Goal: Information Seeking & Learning: Learn about a topic

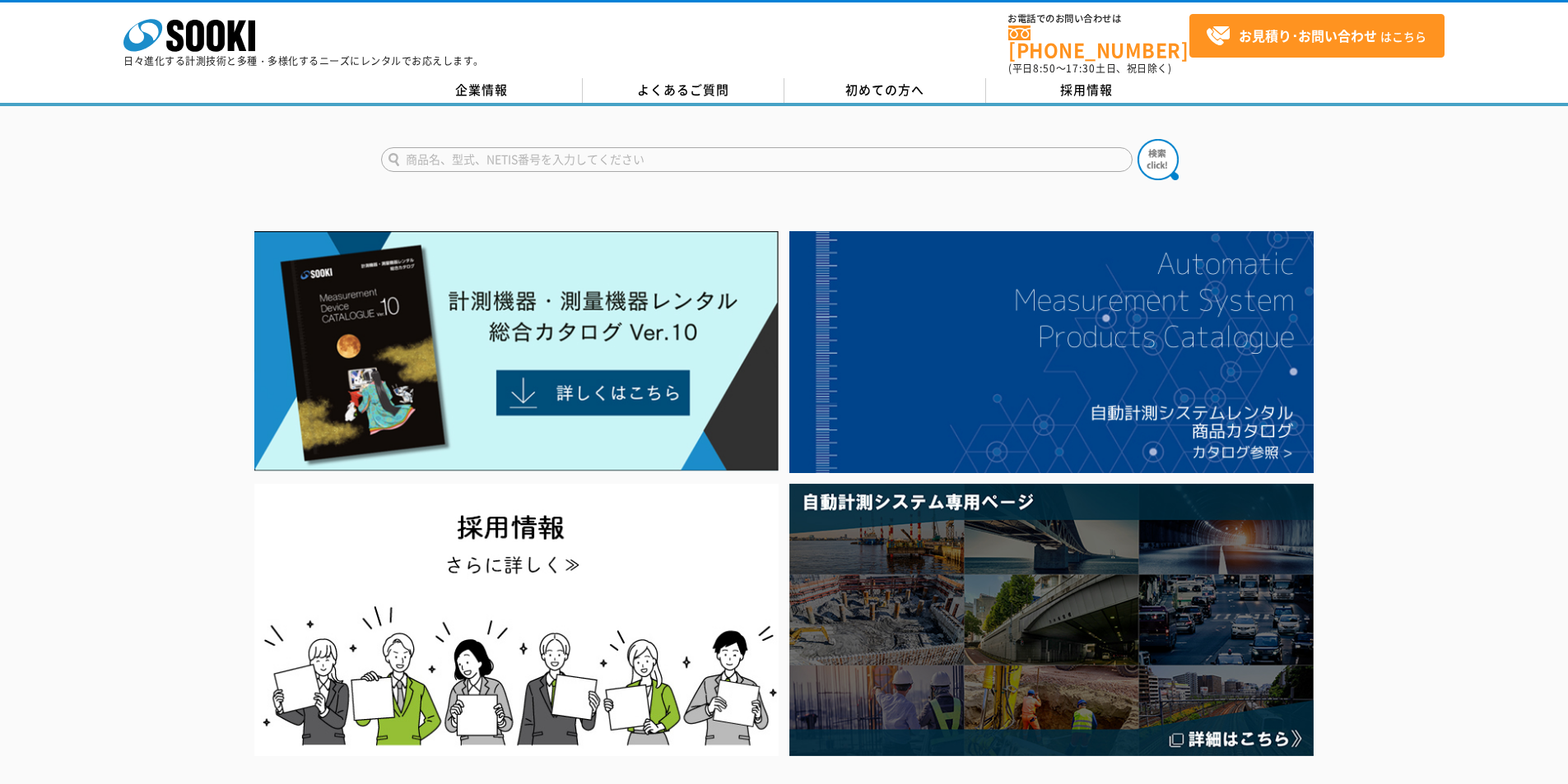
click at [548, 153] on input "text" at bounding box center [756, 160] width 751 height 25
type input "酸素"
click at [1170, 148] on img at bounding box center [1157, 160] width 41 height 41
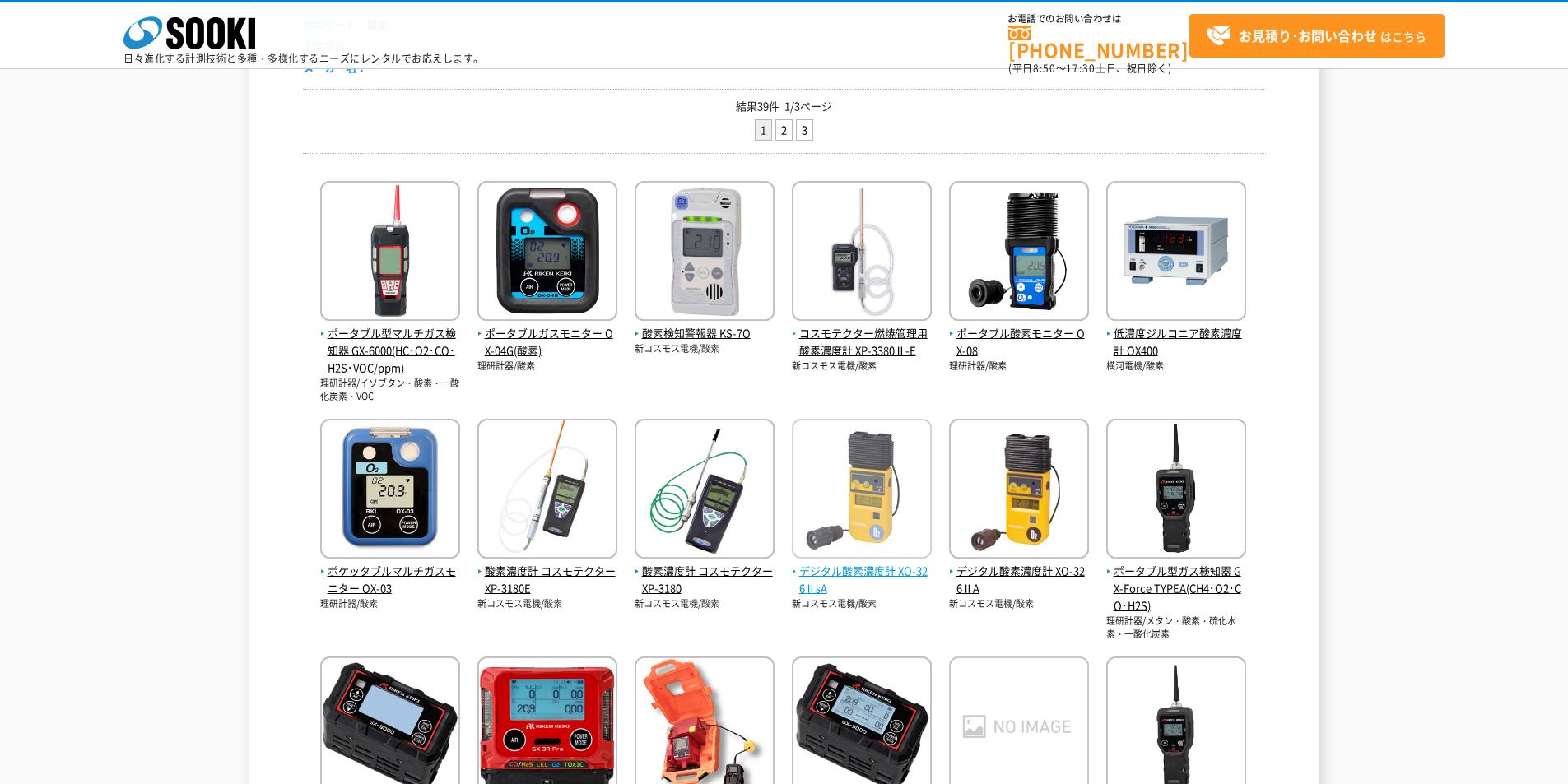
scroll to position [438, 0]
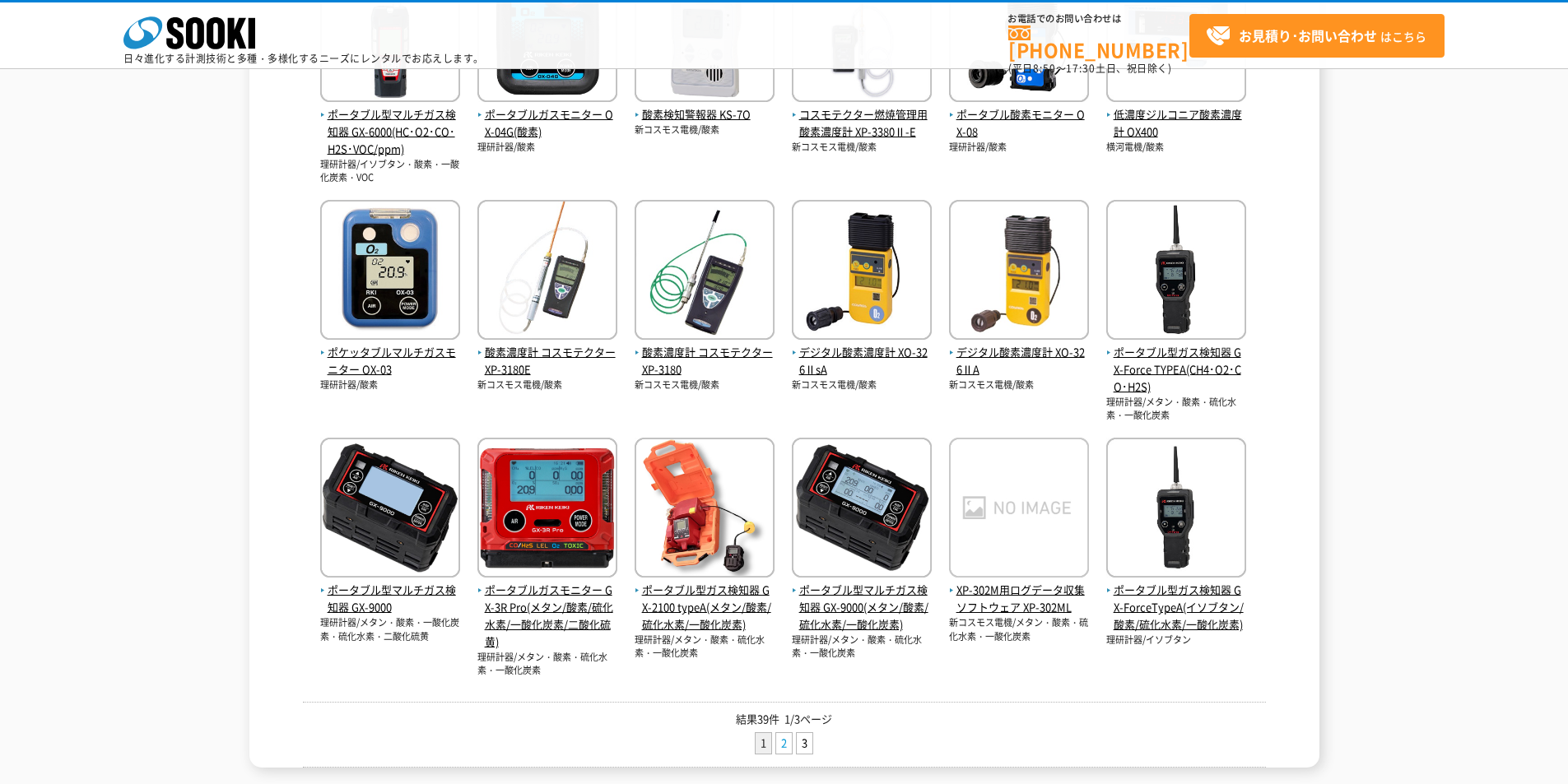
click at [790, 748] on link "2" at bounding box center [783, 744] width 16 height 20
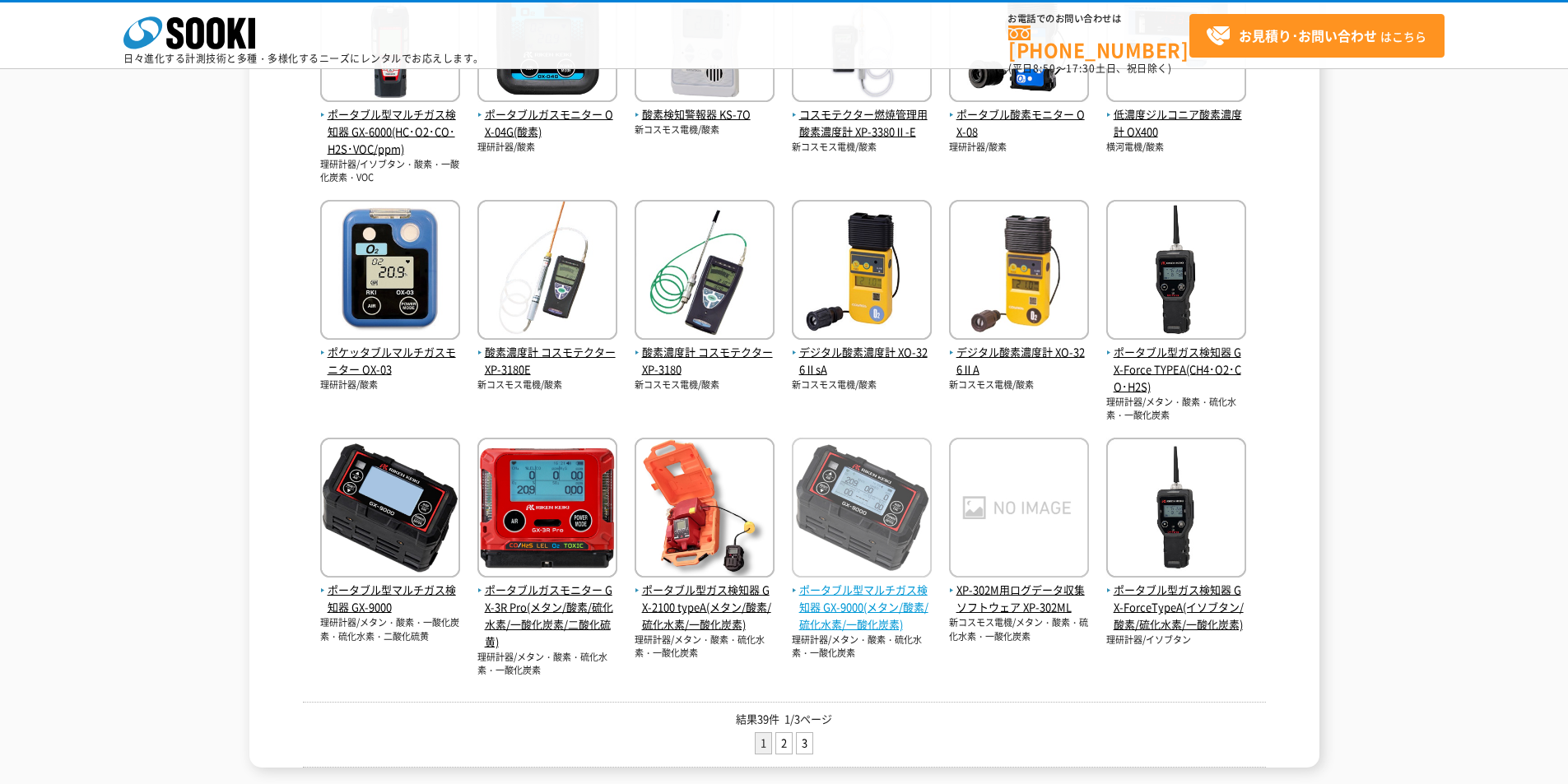
scroll to position [0, 0]
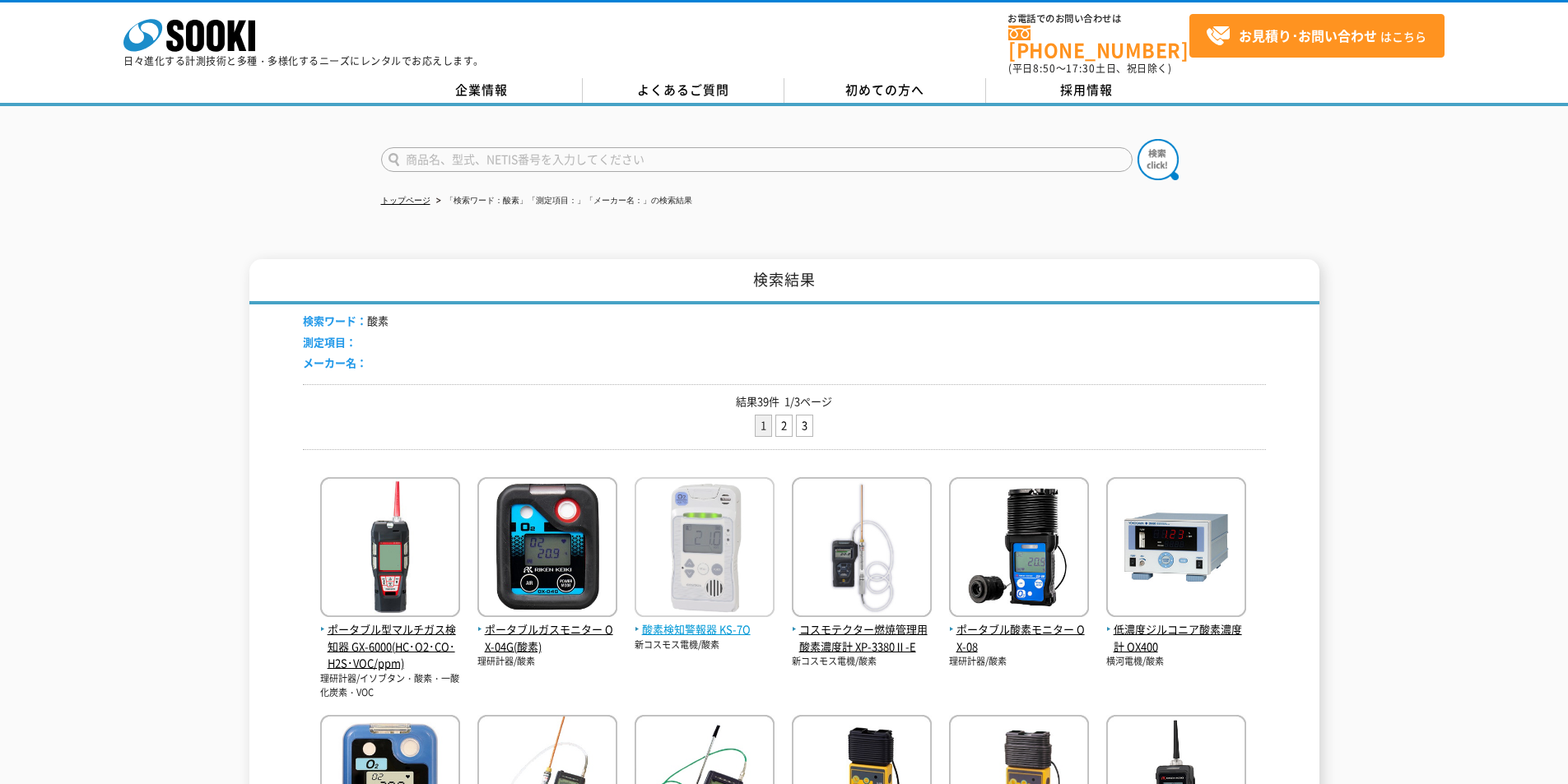
click at [694, 622] on span "酸素検知警報器 KS-7O" at bounding box center [704, 630] width 140 height 17
click at [690, 622] on span "酸素検知警報器 KS-7O" at bounding box center [704, 630] width 140 height 17
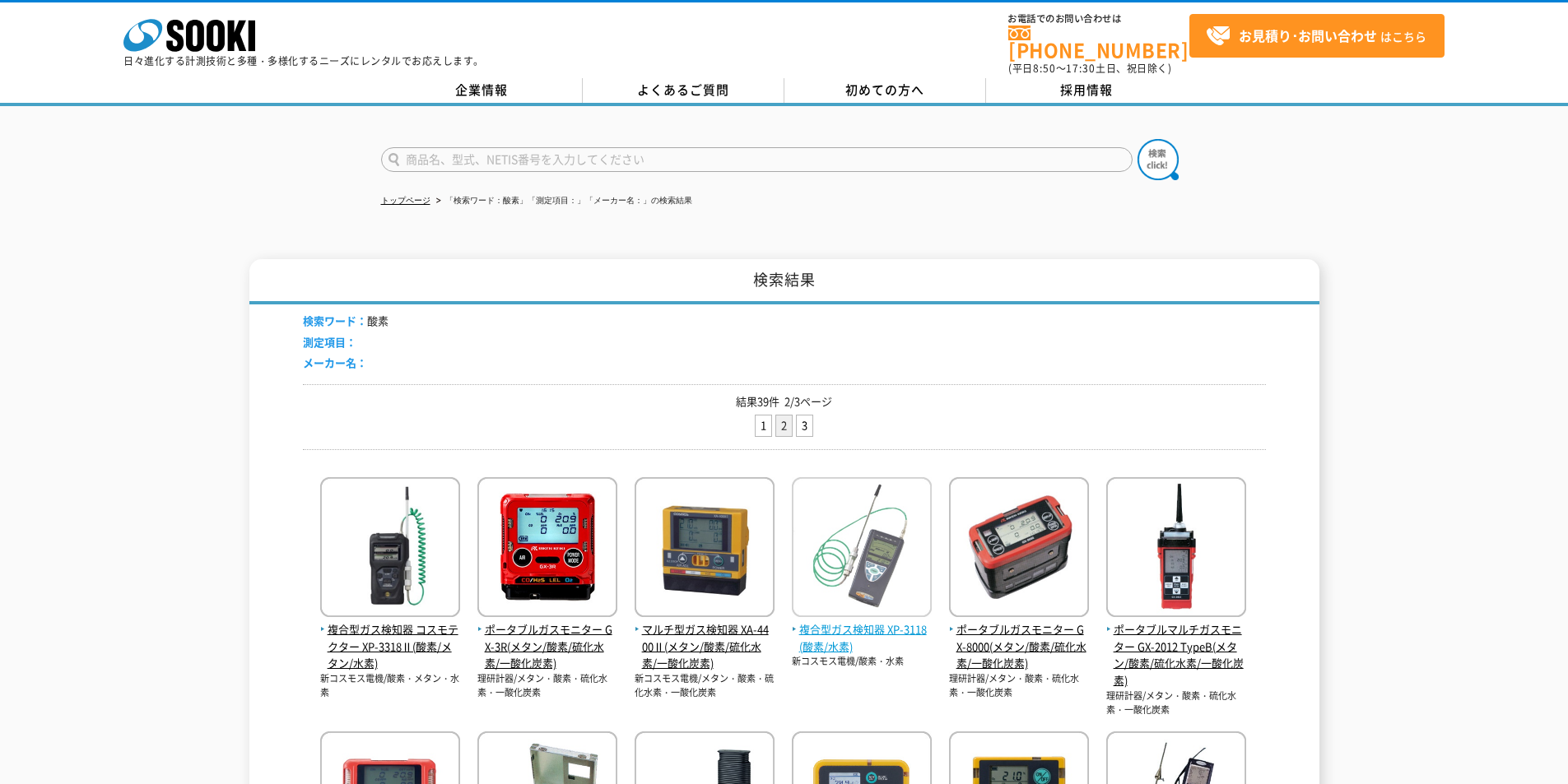
scroll to position [651, 0]
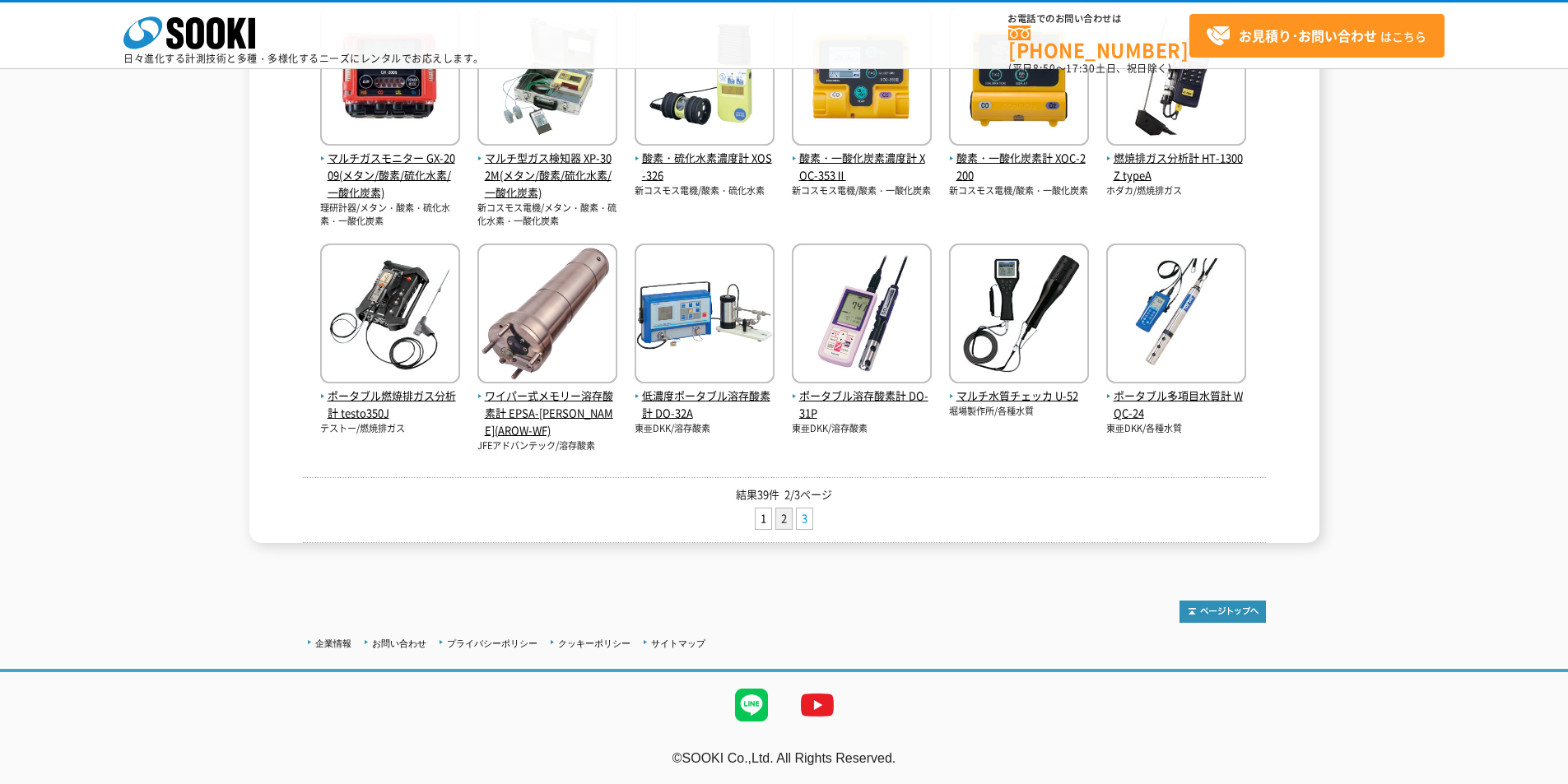
click at [801, 523] on link "3" at bounding box center [804, 519] width 16 height 20
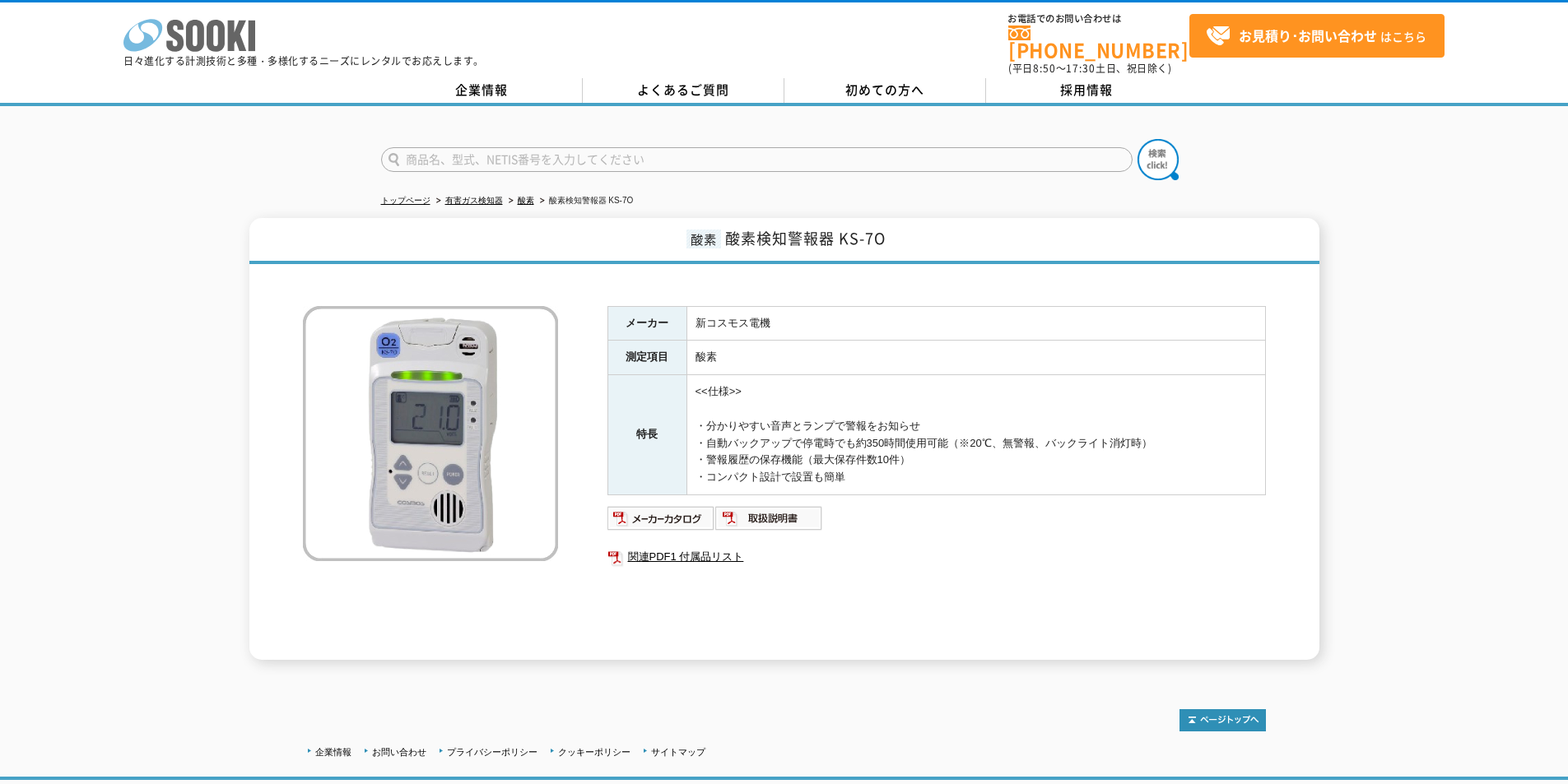
click at [239, 30] on polygon at bounding box center [237, 35] width 19 height 30
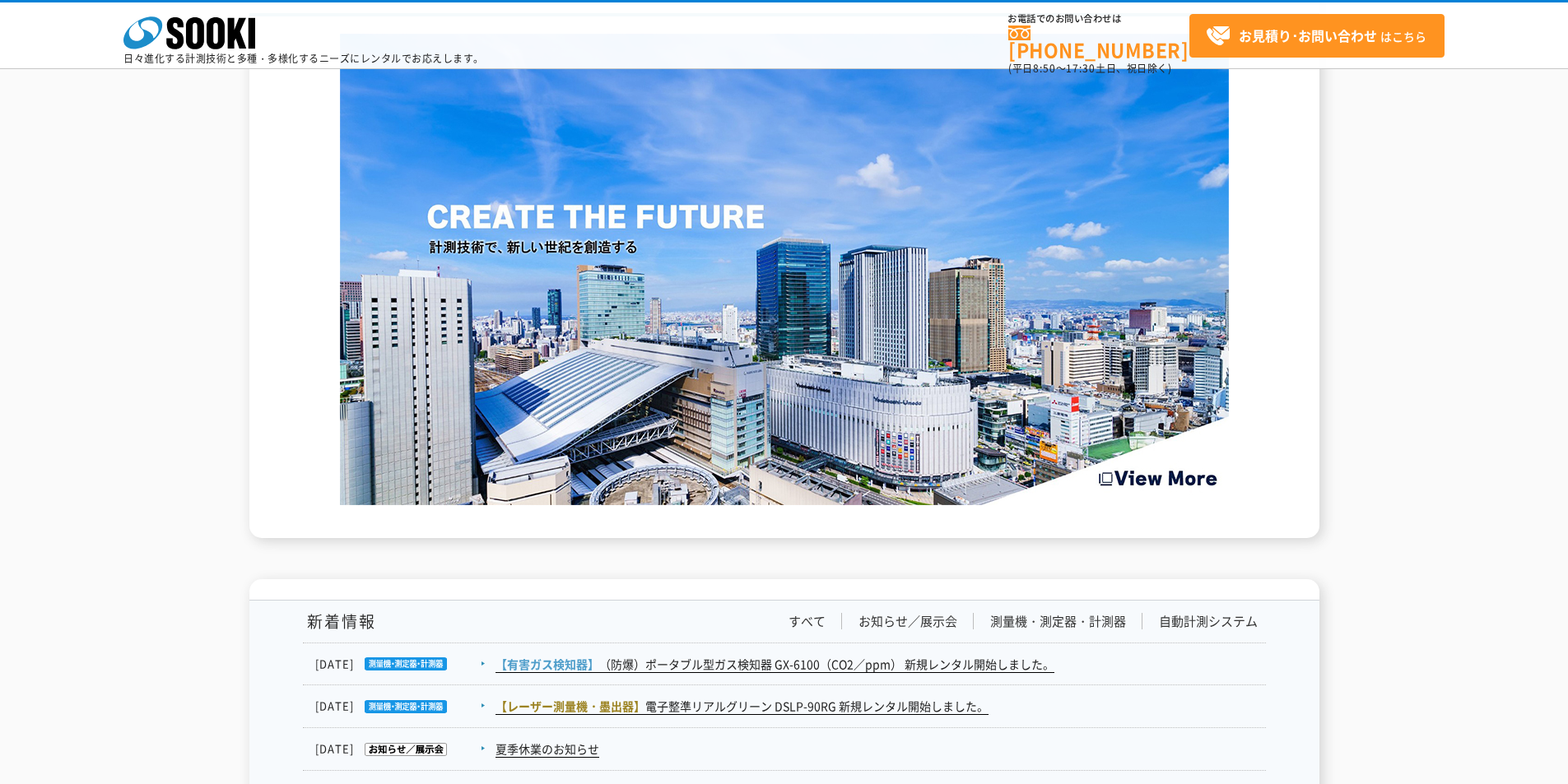
scroll to position [2667, 0]
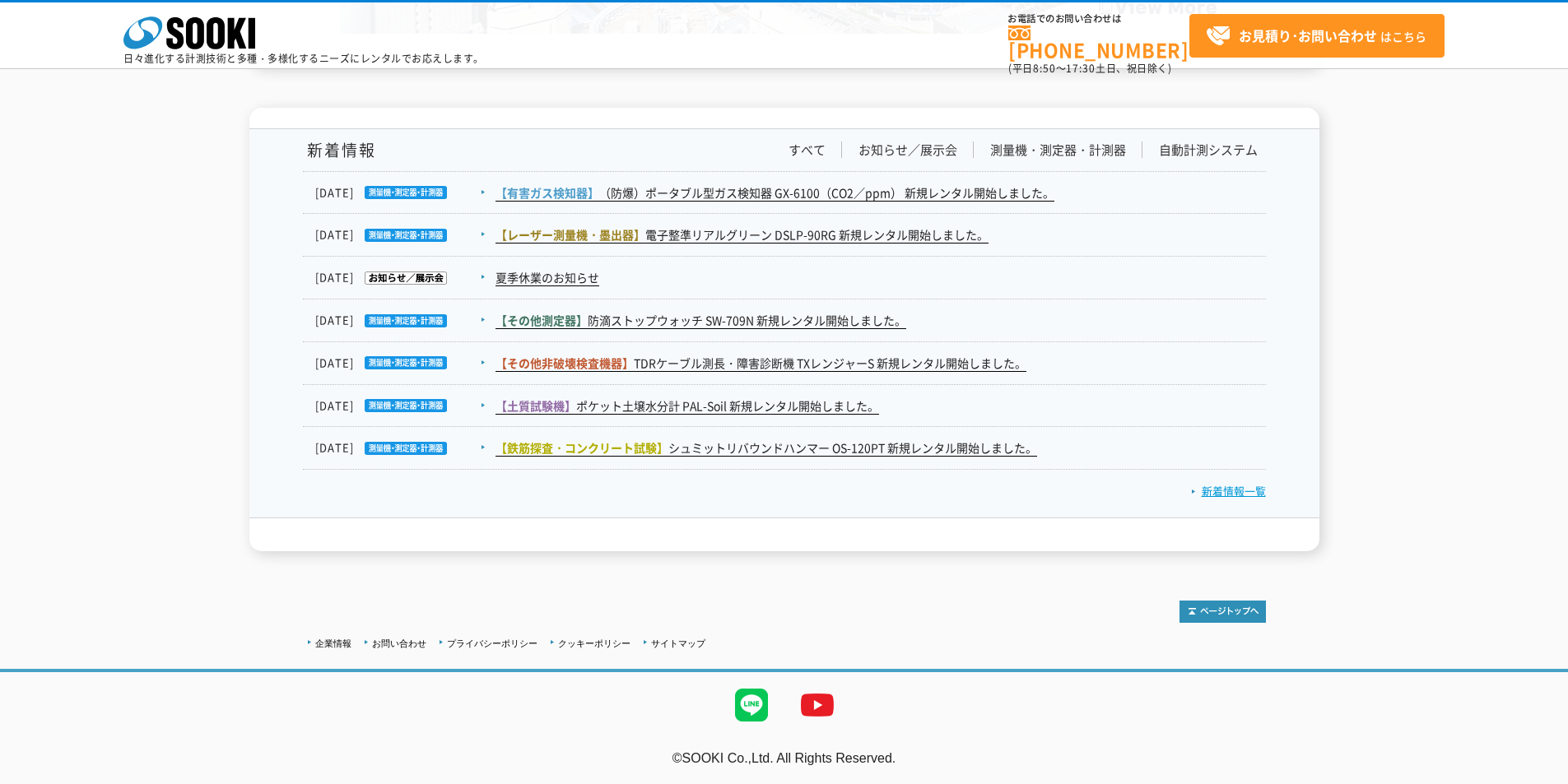
click at [1242, 485] on link "新着情報一覧" at bounding box center [1229, 491] width 75 height 16
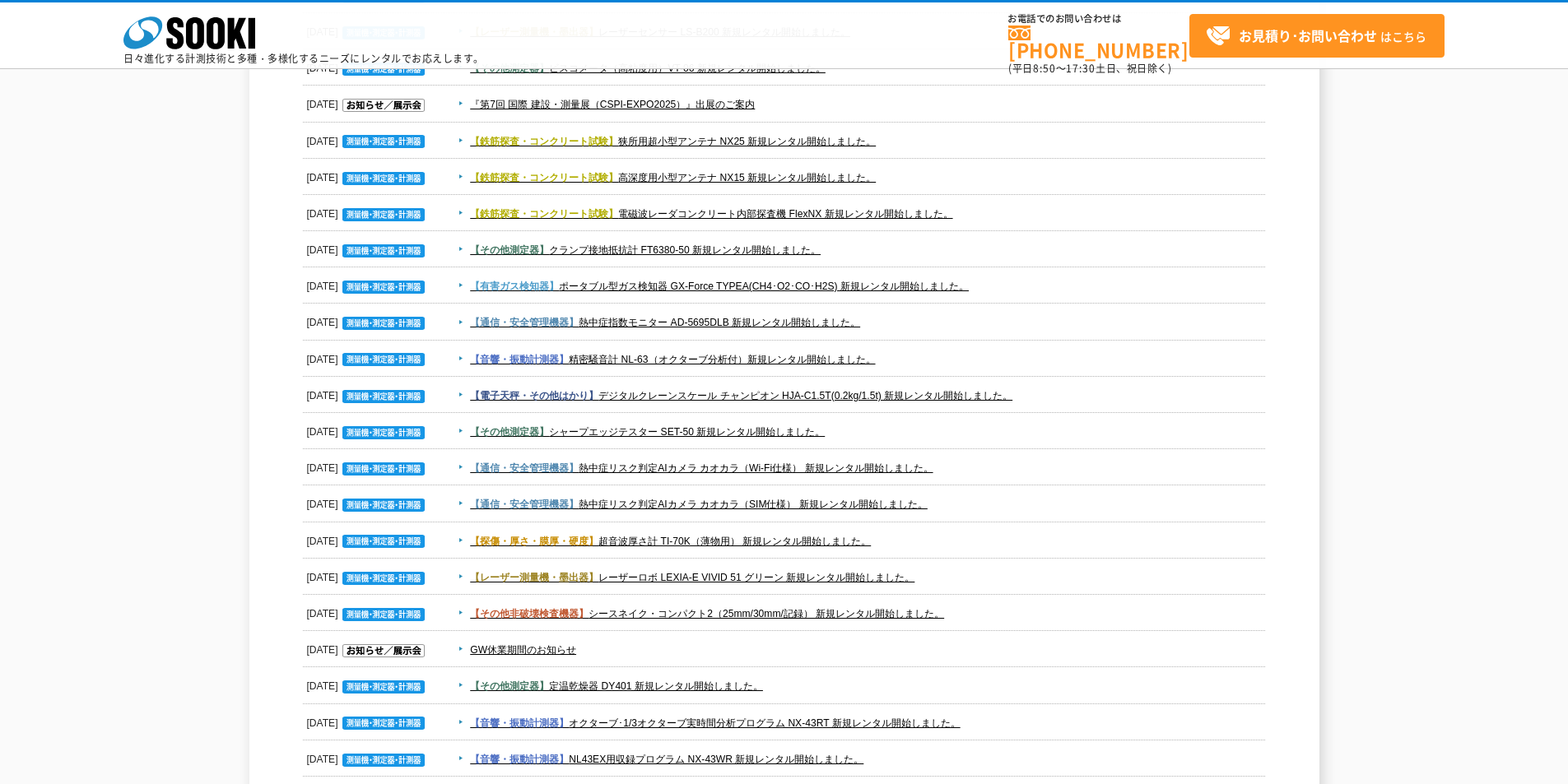
scroll to position [988, 0]
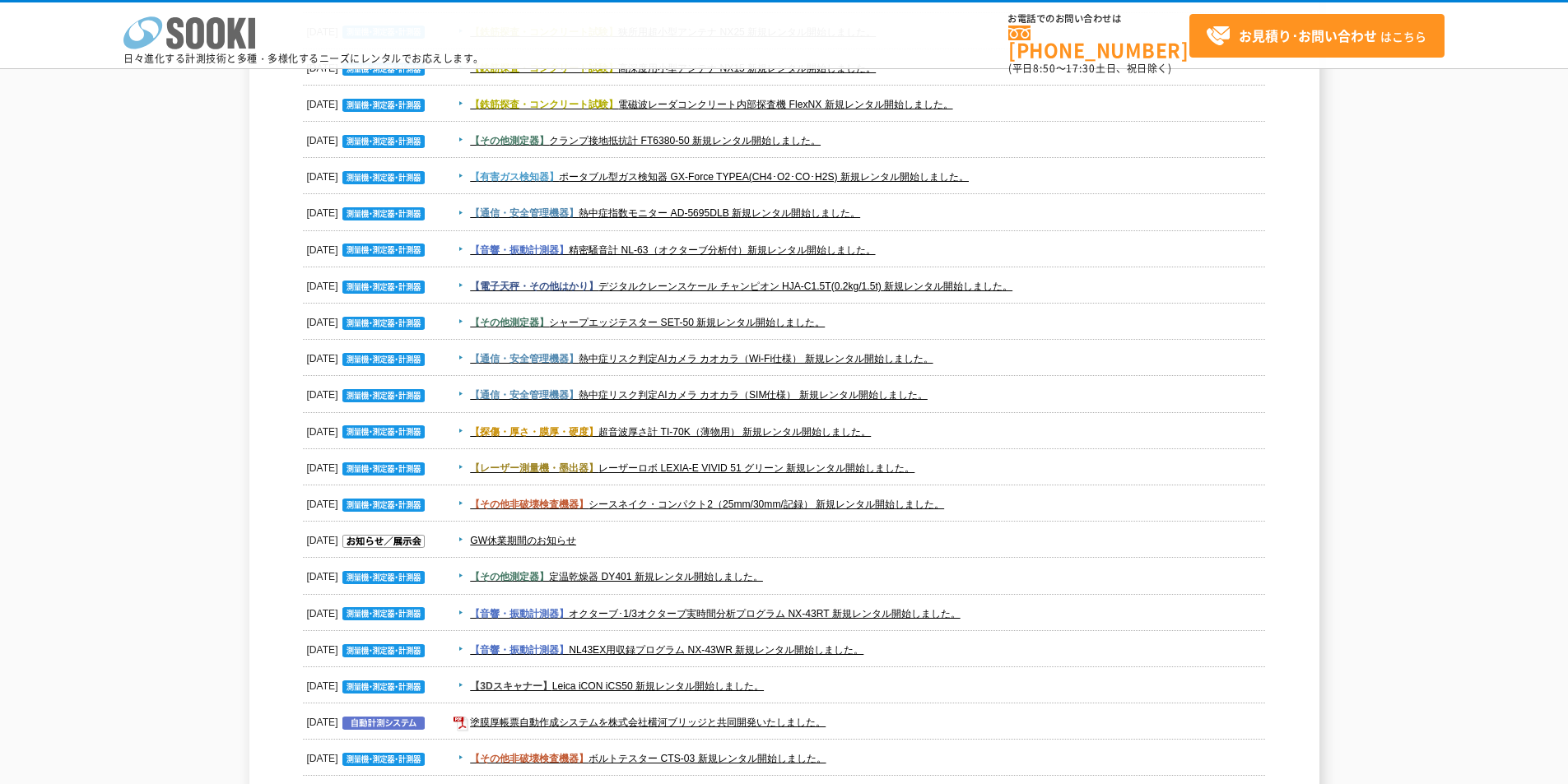
click at [238, 28] on polygon at bounding box center [237, 33] width 19 height 30
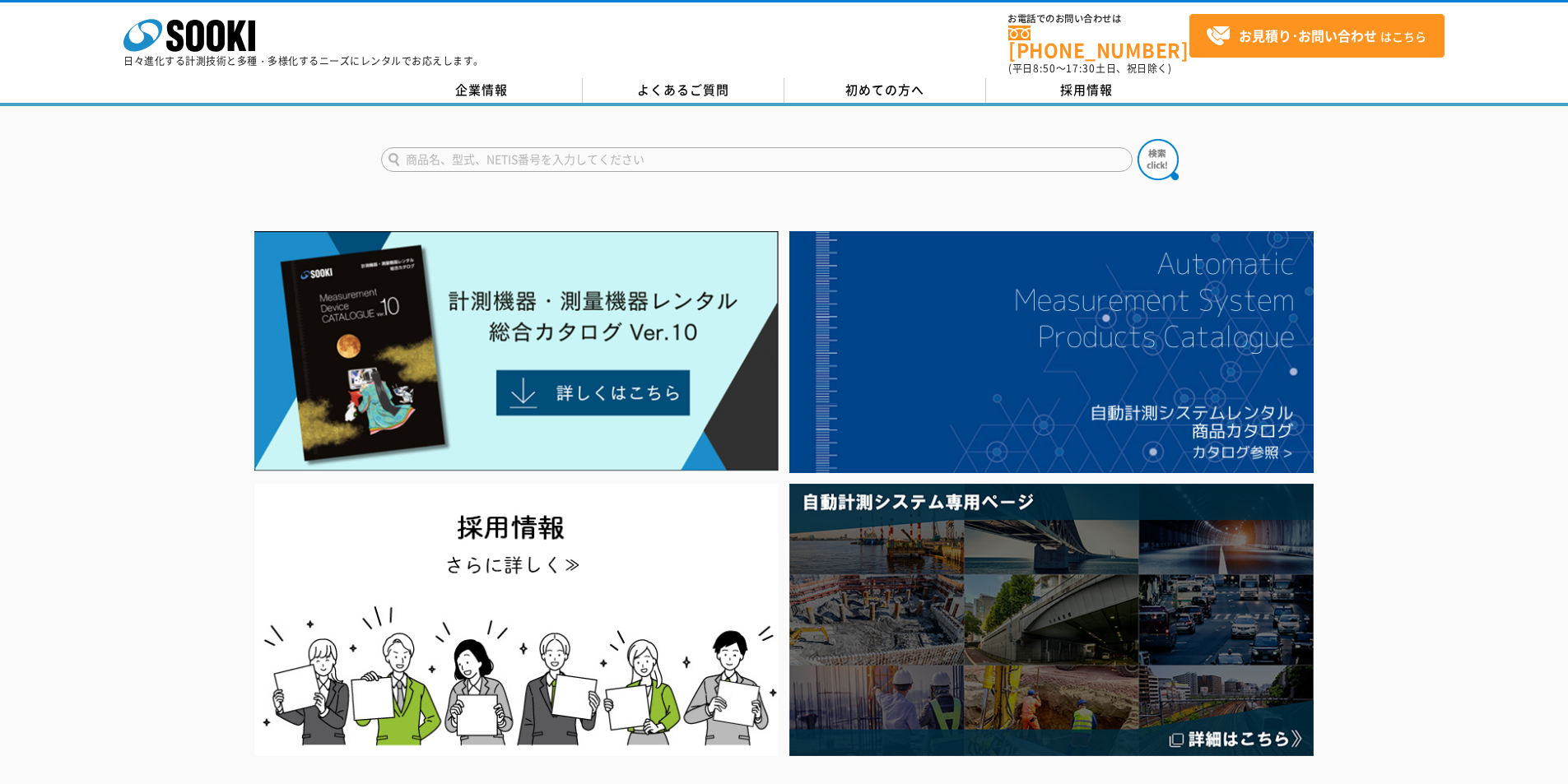
click at [805, 148] on input "text" at bounding box center [756, 160] width 751 height 25
type input "二酸化炭素"
click at [1137, 139] on button at bounding box center [1157, 160] width 41 height 41
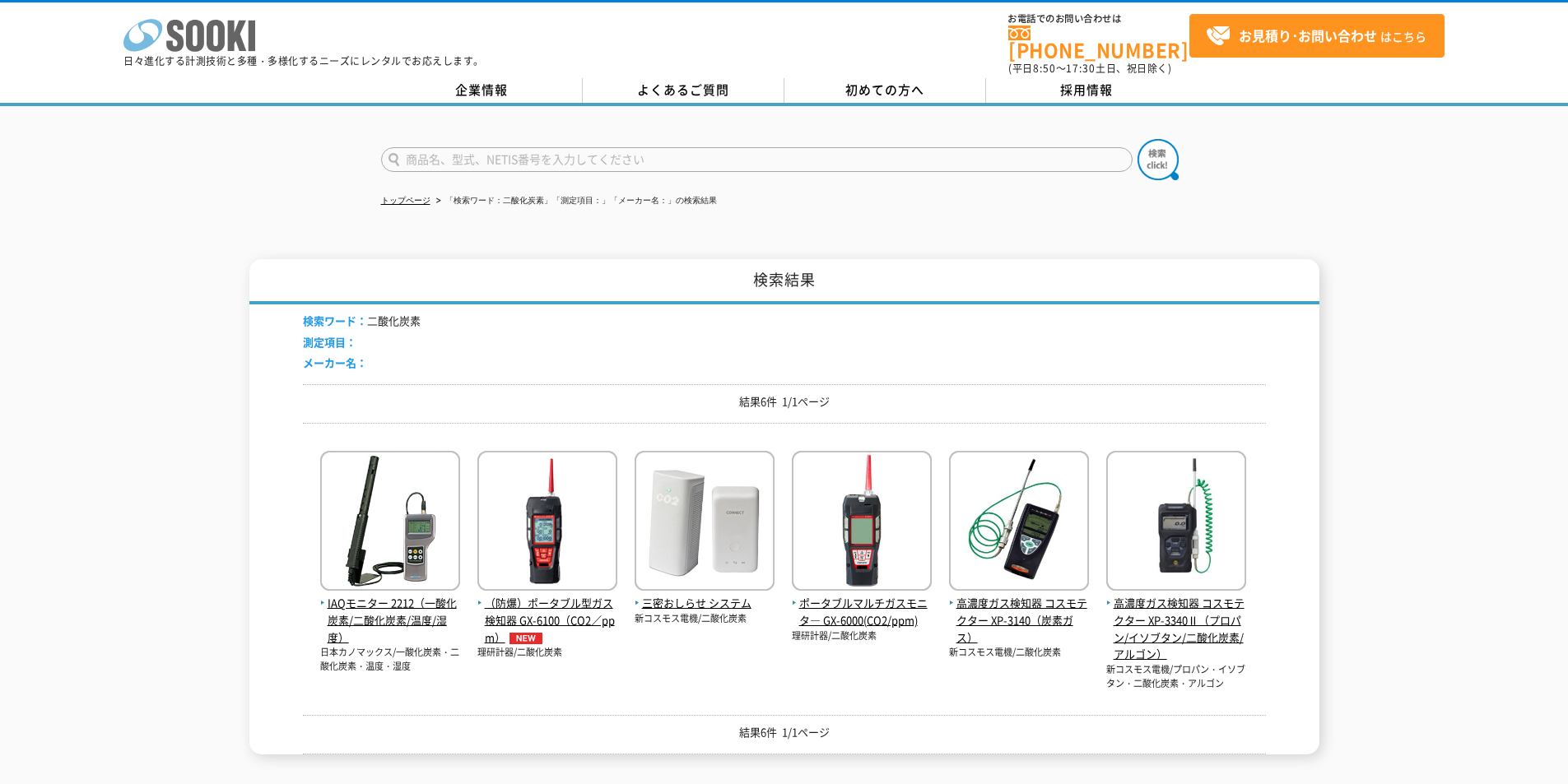
drag, startPoint x: 224, startPoint y: 35, endPoint x: 181, endPoint y: 6, distance: 51.9
click at [222, 35] on icon at bounding box center [215, 36] width 18 height 32
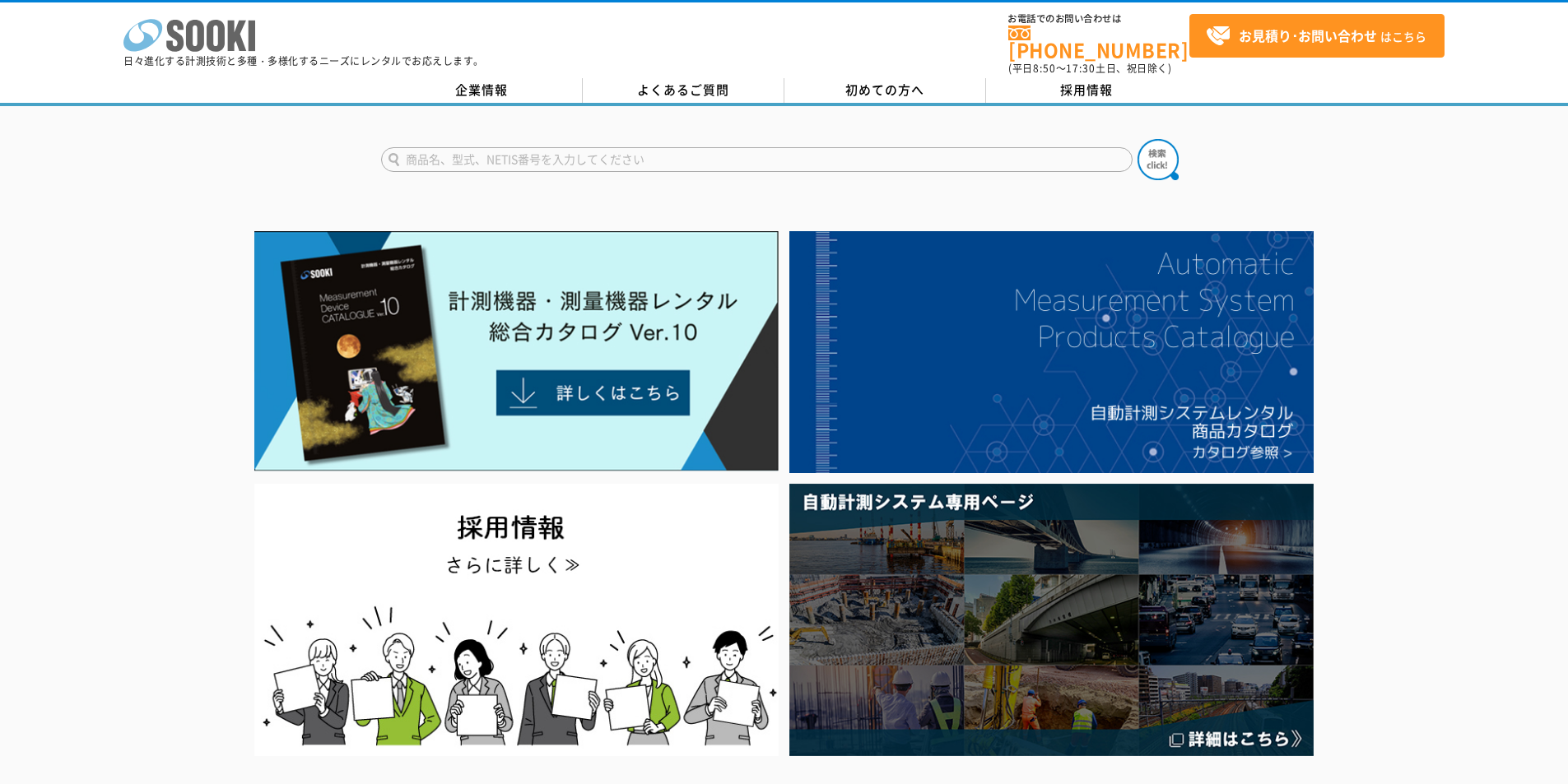
click at [228, 39] on polygon at bounding box center [237, 35] width 19 height 30
click at [828, 148] on input "text" at bounding box center [756, 160] width 751 height 25
type input "nc1000"
click at [1137, 139] on button at bounding box center [1157, 160] width 41 height 41
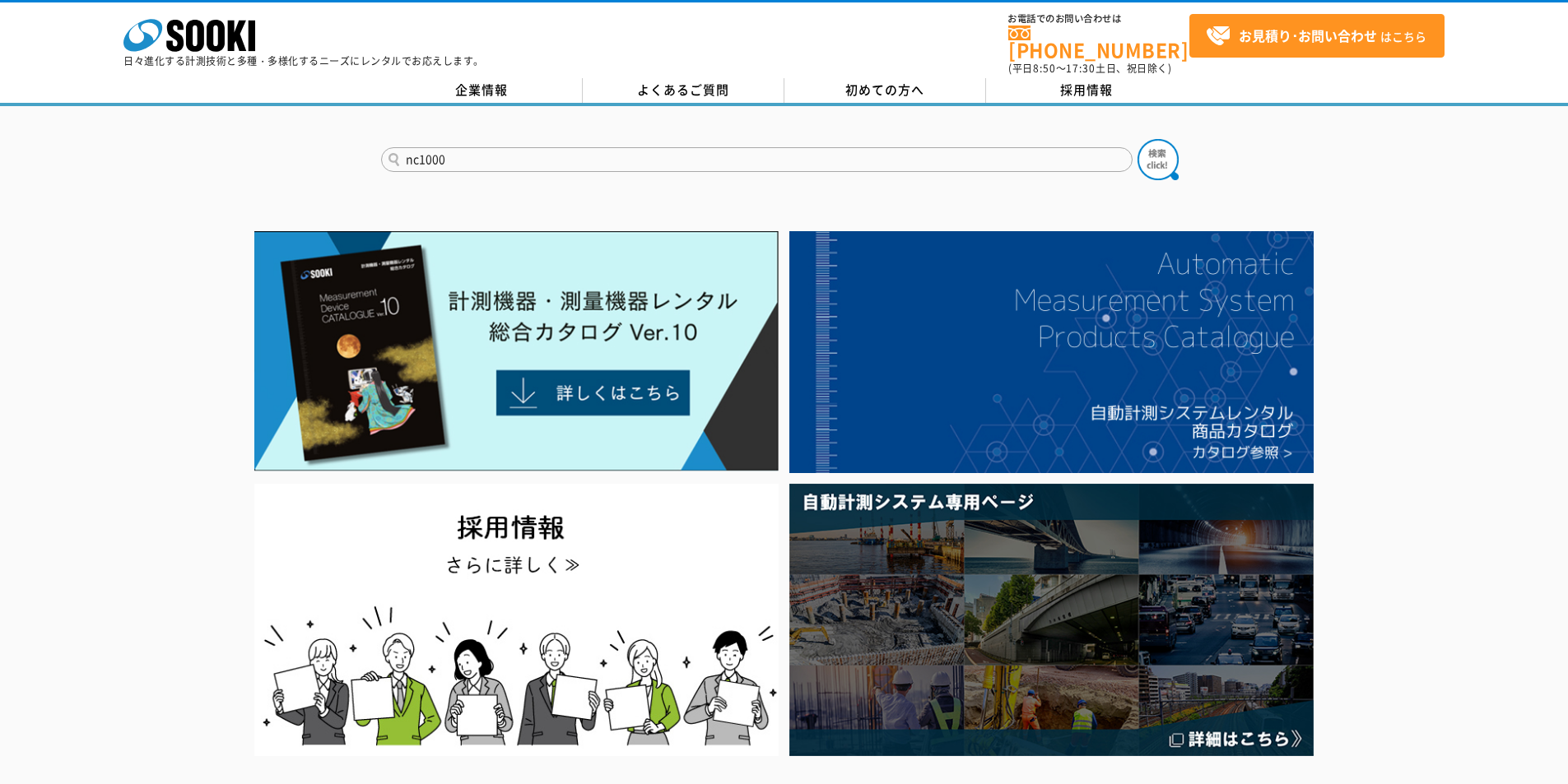
click at [1137, 139] on button at bounding box center [1157, 160] width 41 height 41
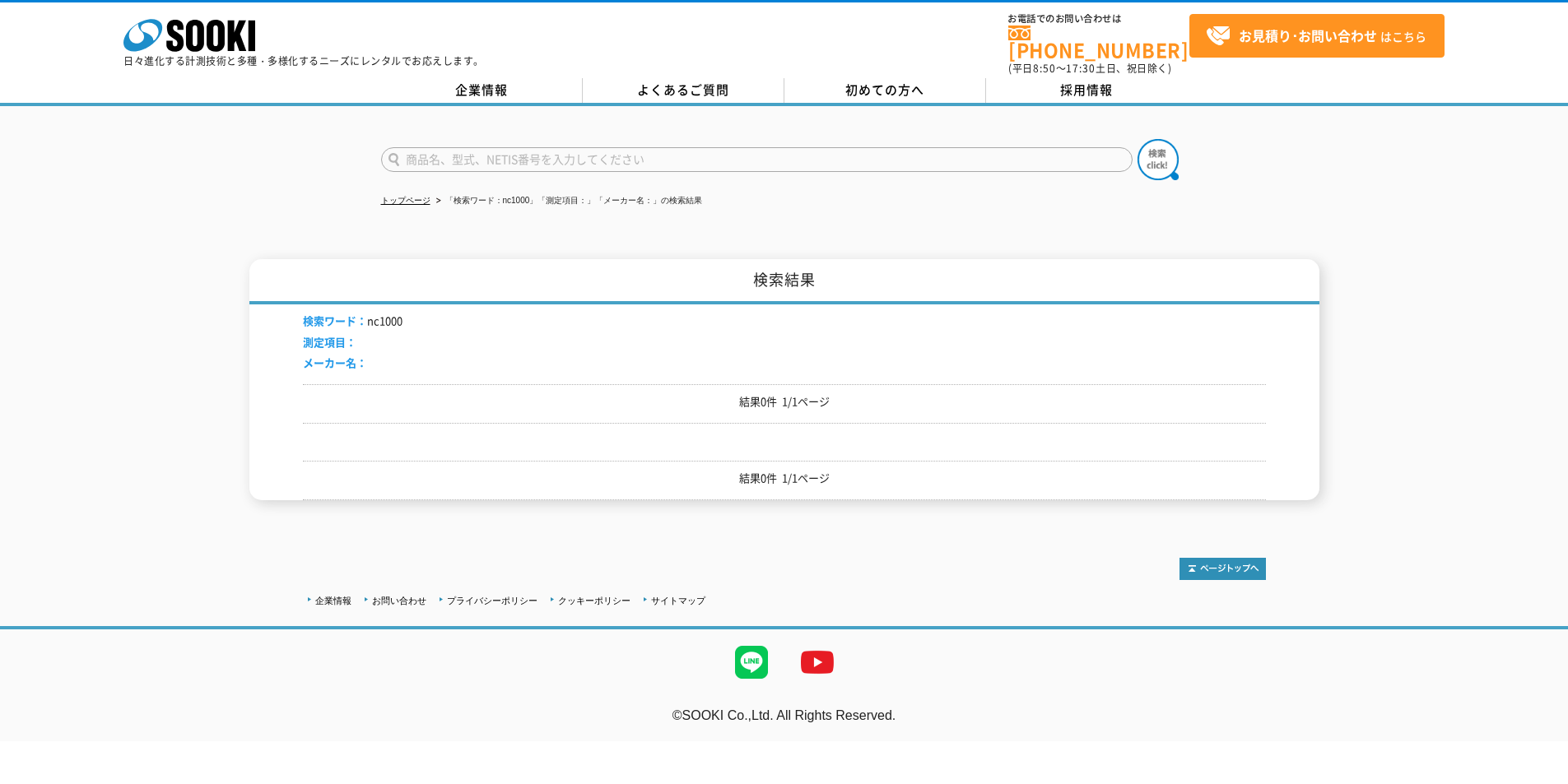
click at [555, 157] on input "text" at bounding box center [756, 160] width 751 height 25
type input "NC"
click at [1165, 155] on img at bounding box center [1157, 160] width 41 height 41
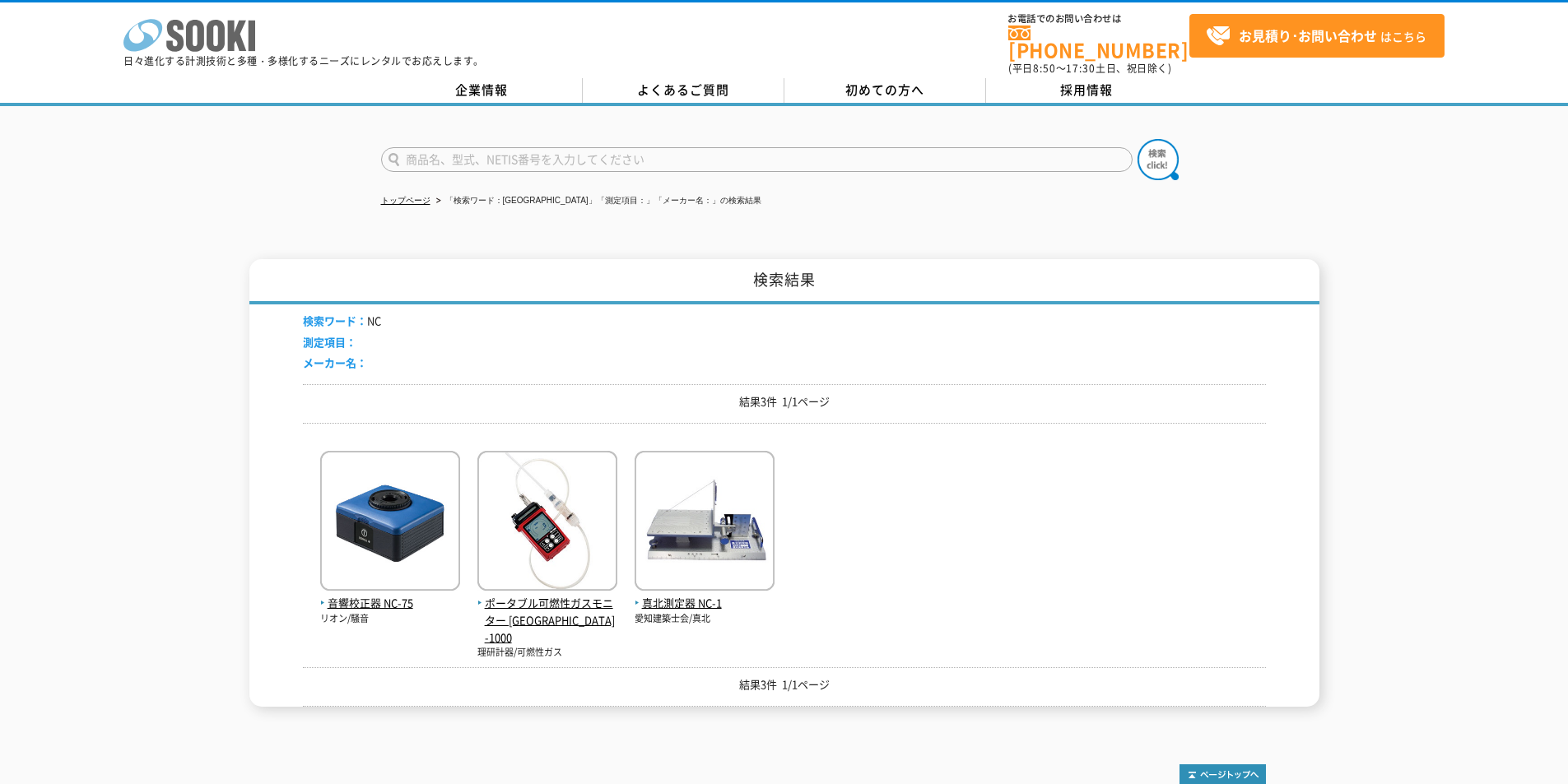
click at [200, 43] on icon at bounding box center [195, 36] width 18 height 32
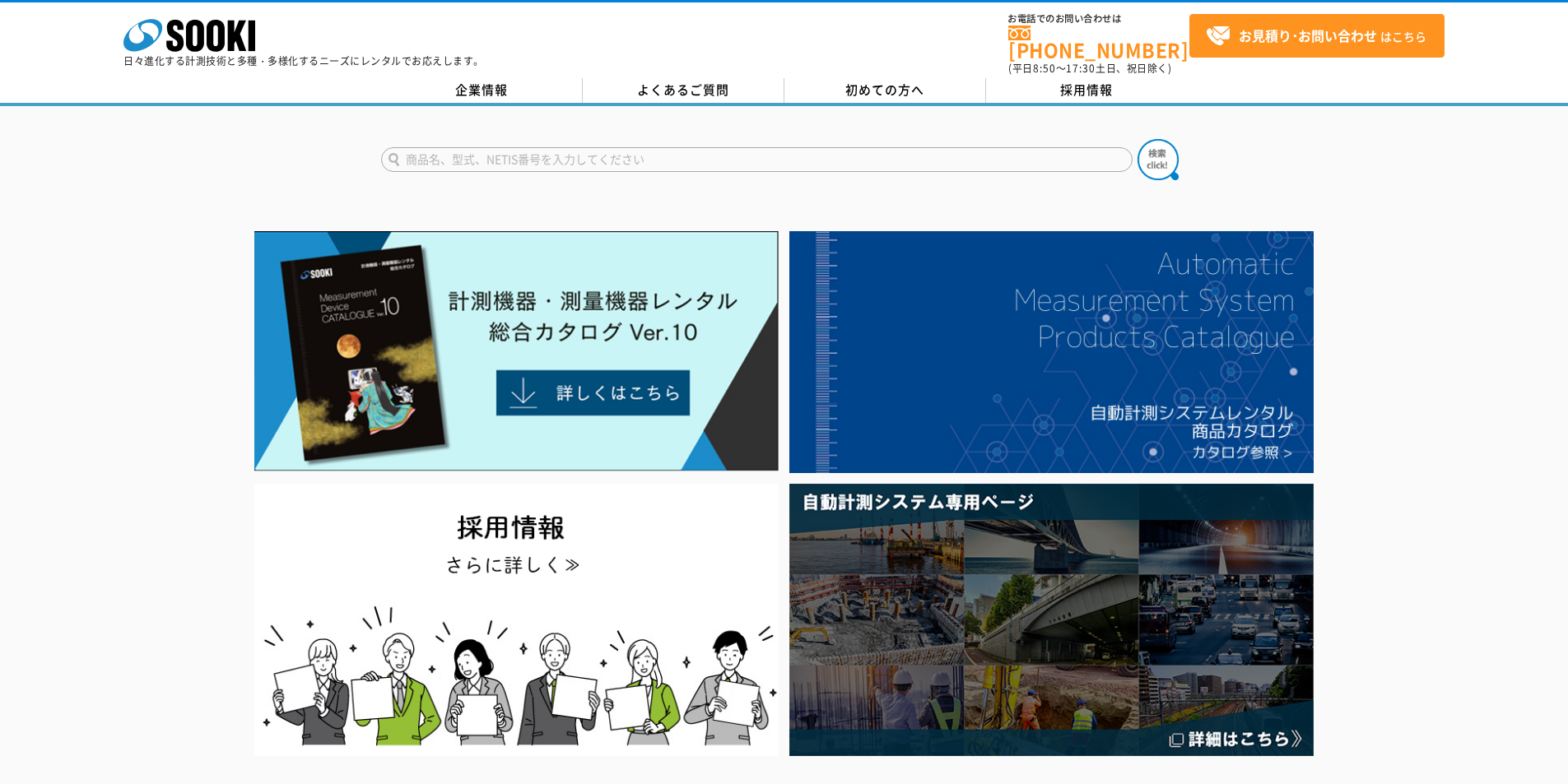
click at [504, 148] on input "text" at bounding box center [756, 160] width 751 height 25
type input "6000"
click at [1151, 151] on img at bounding box center [1157, 160] width 41 height 41
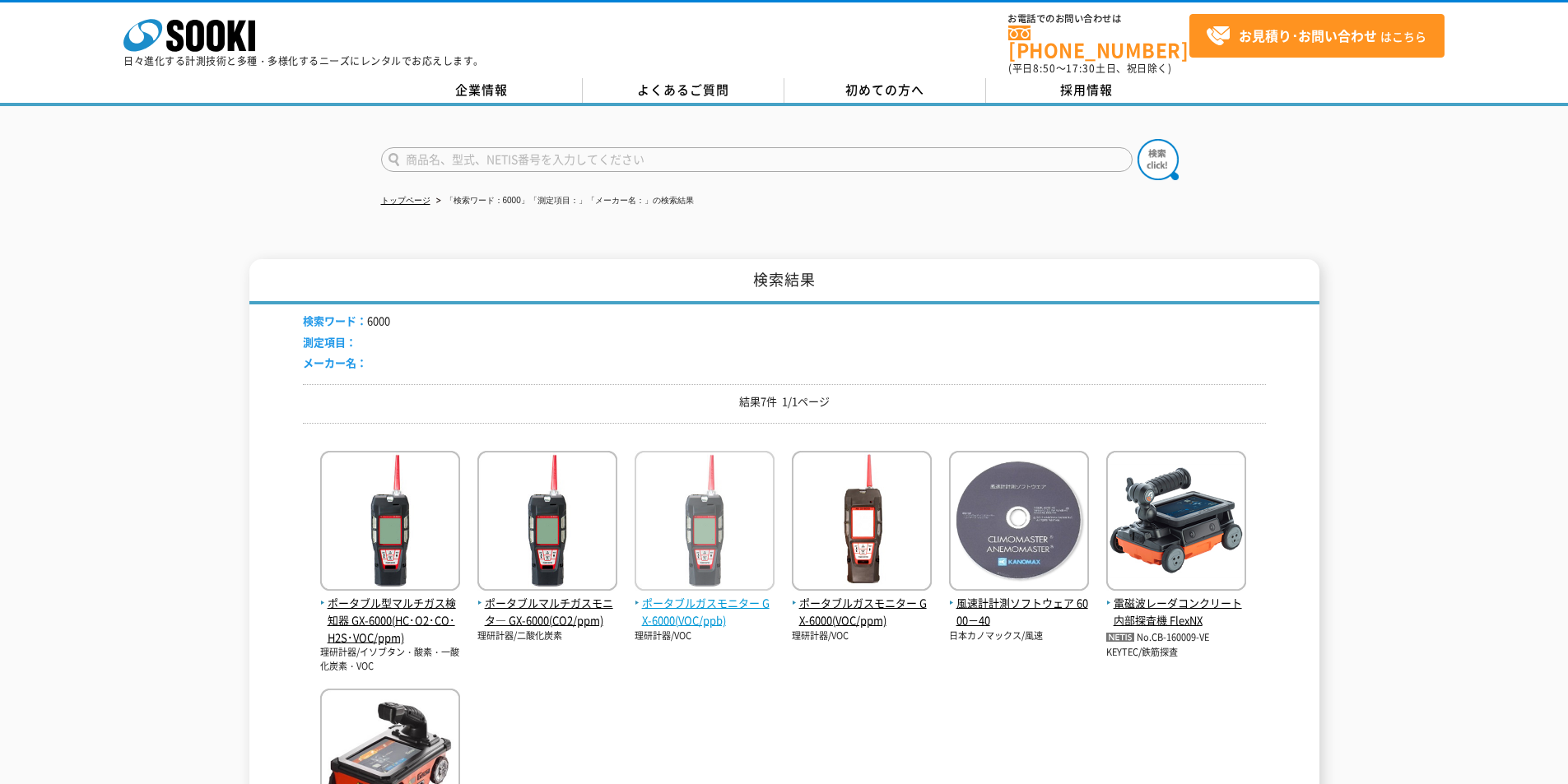
click at [708, 598] on span "ポータブルガスモニター GX-6000(VOC/ppb)" at bounding box center [704, 613] width 140 height 35
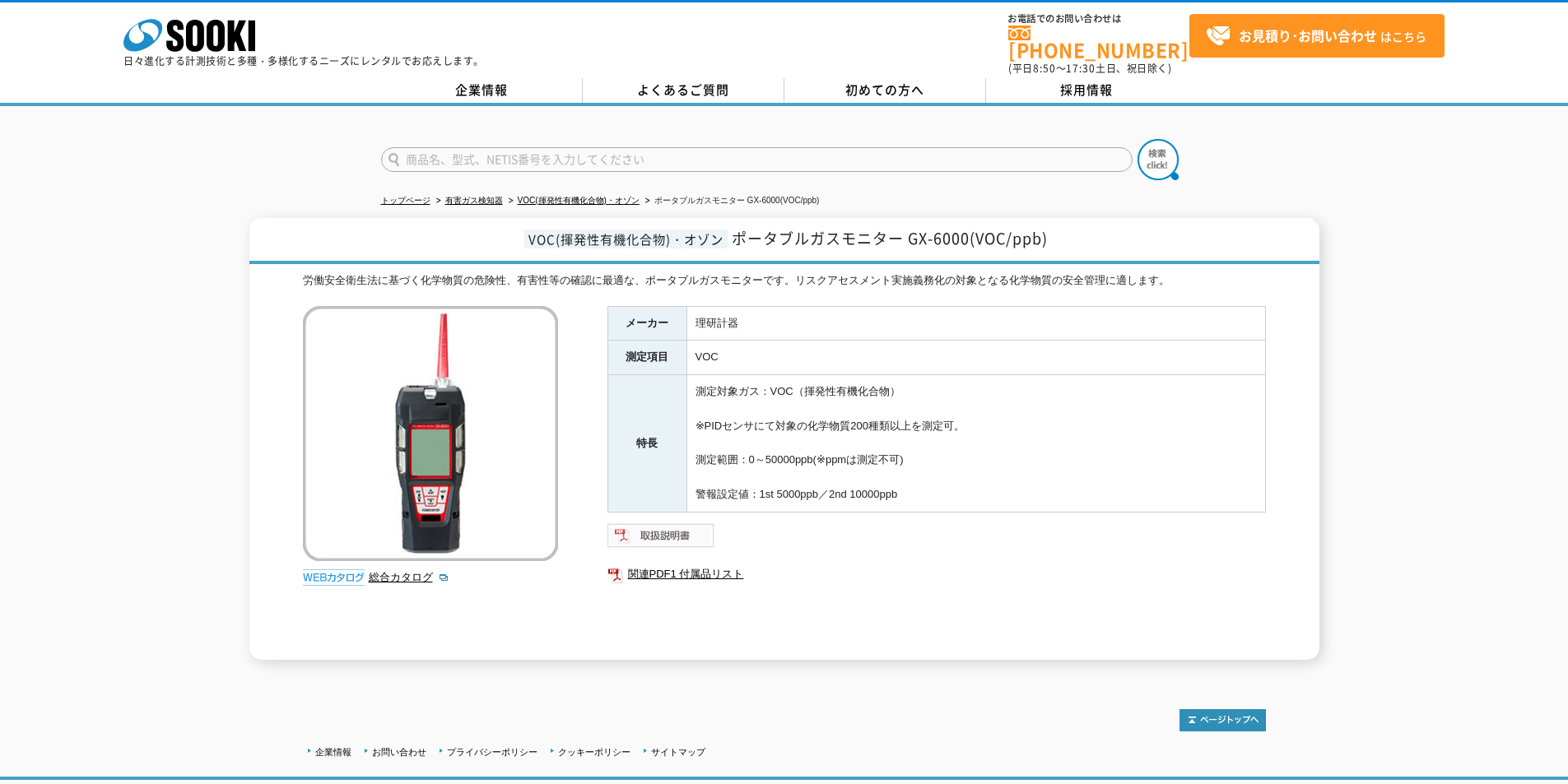
click at [689, 523] on img at bounding box center [661, 536] width 108 height 27
click at [251, 39] on rect at bounding box center [251, 35] width 6 height 30
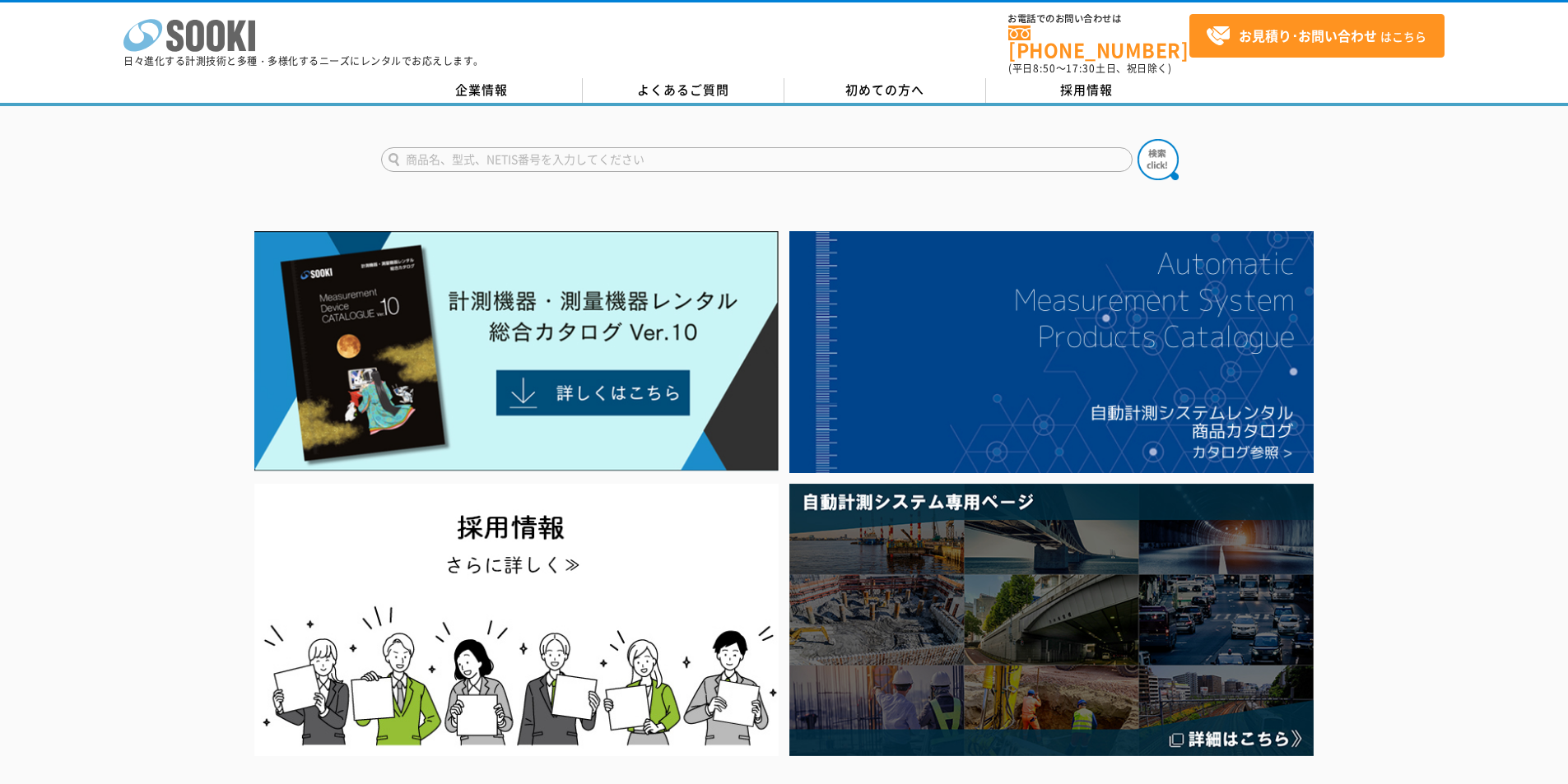
click at [219, 48] on icon at bounding box center [215, 36] width 18 height 32
click at [732, 149] on input "text" at bounding box center [756, 160] width 751 height 25
type input "おんどと"
click at [1137, 139] on button at bounding box center [1157, 160] width 41 height 41
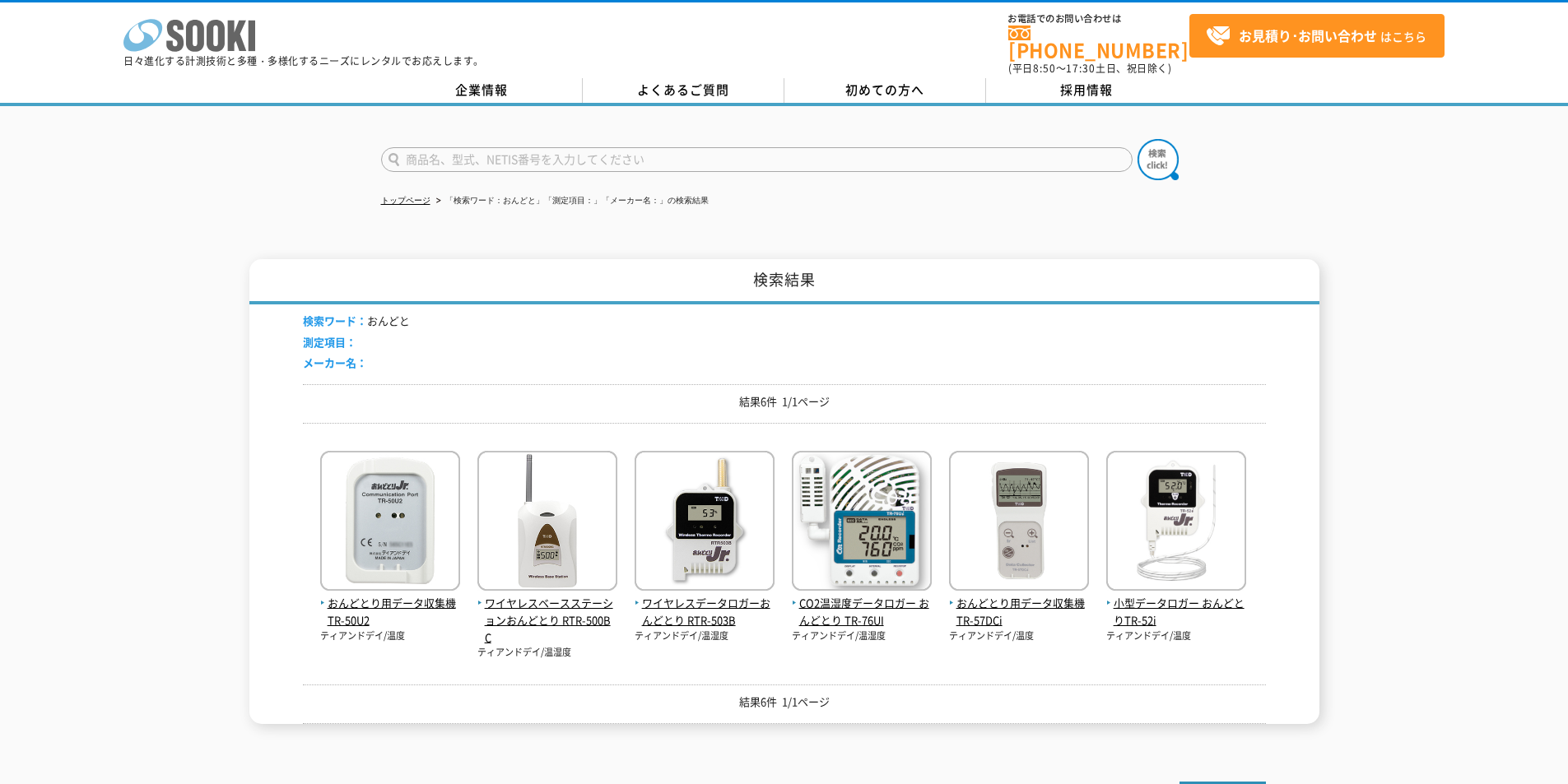
click at [233, 43] on polygon at bounding box center [237, 35] width 19 height 30
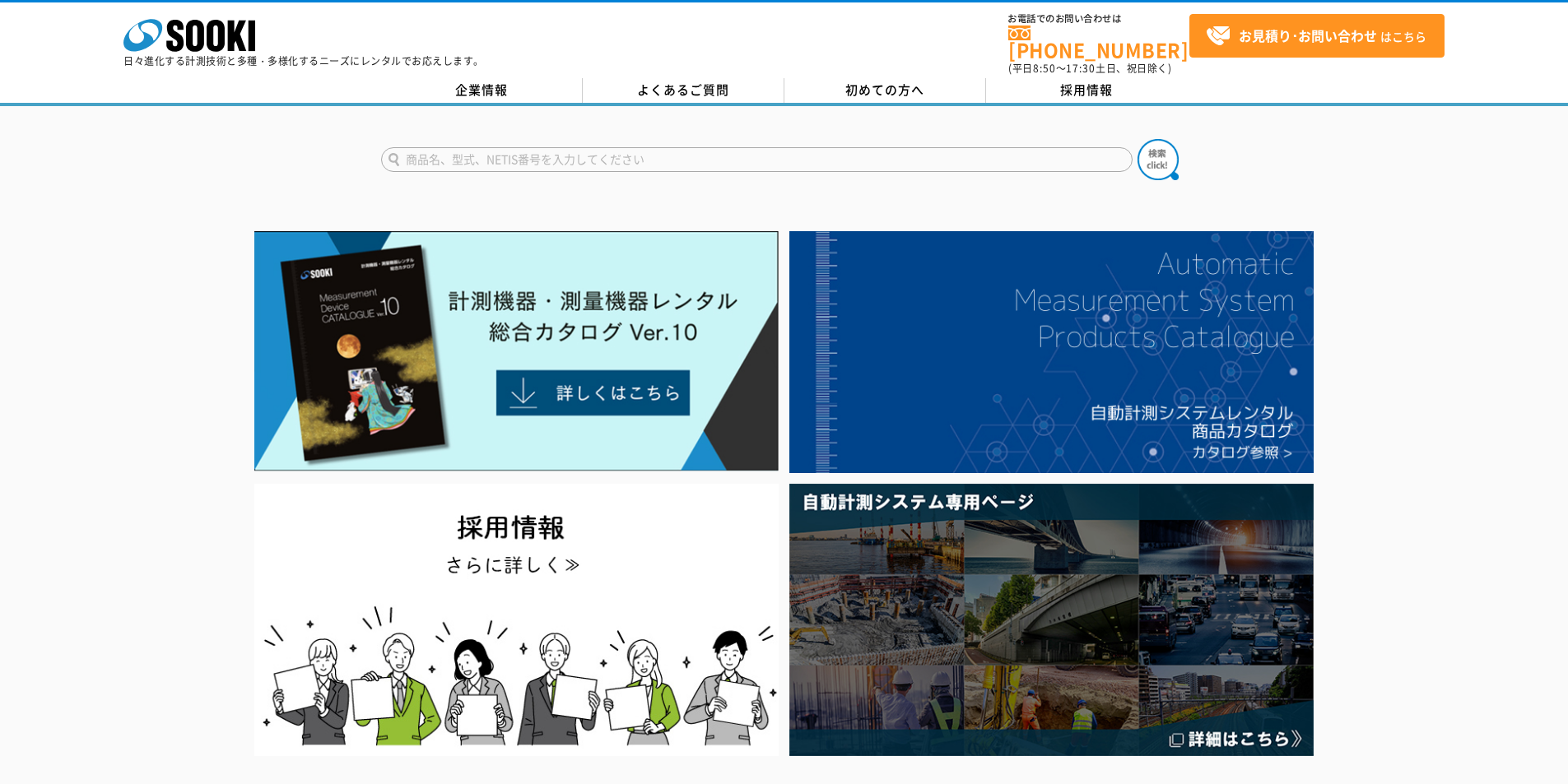
click at [587, 148] on input "text" at bounding box center [756, 160] width 751 height 25
type input "おんどとり"
click at [1137, 139] on button at bounding box center [1157, 160] width 41 height 41
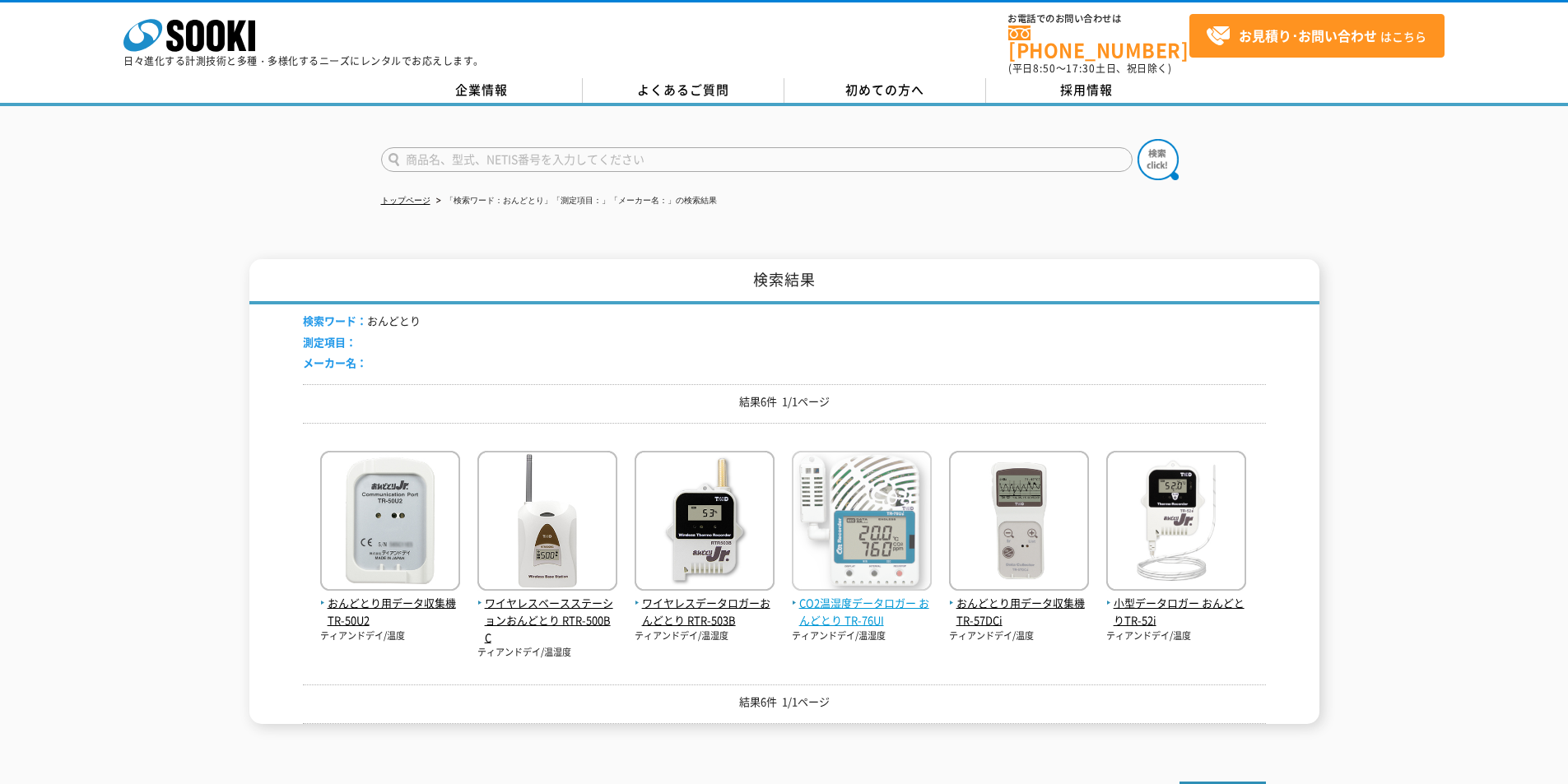
click at [835, 603] on span "CO2温湿度データロガー おんどとり TR-76UI" at bounding box center [861, 613] width 140 height 35
